Goal: Find contact information: Find contact information

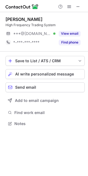
scroll to position [120, 88]
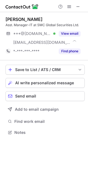
scroll to position [128, 88]
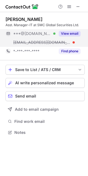
click at [78, 33] on button "View email" at bounding box center [70, 34] width 22 height 6
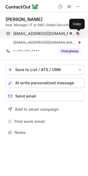
click at [76, 33] on span at bounding box center [78, 33] width 4 height 4
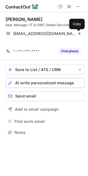
scroll to position [120, 88]
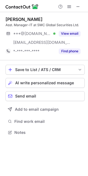
scroll to position [128, 88]
